Goal: Information Seeking & Learning: Learn about a topic

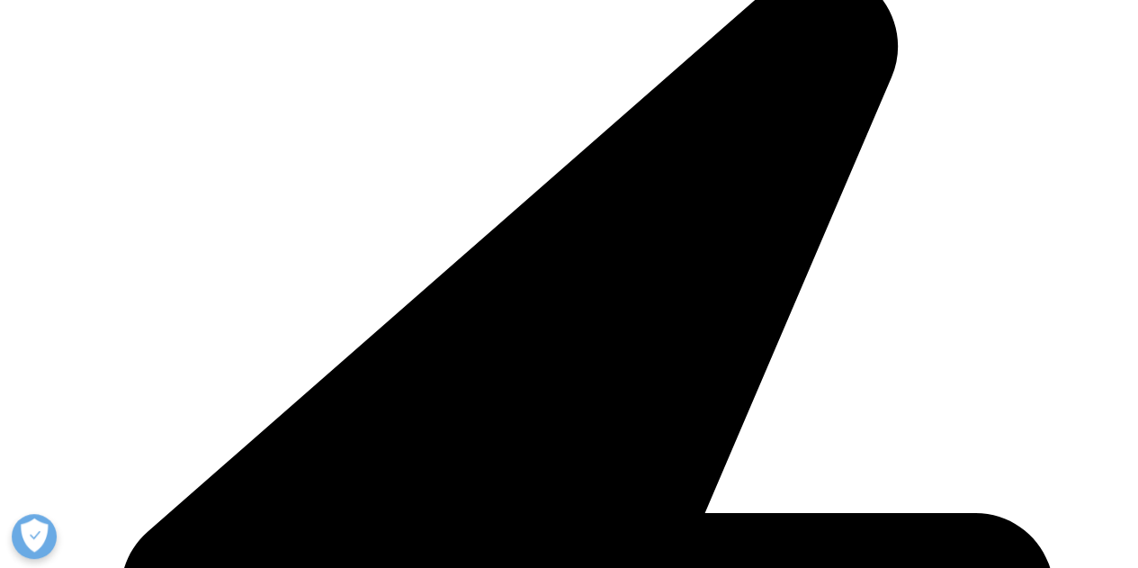
scroll to position [90, 0]
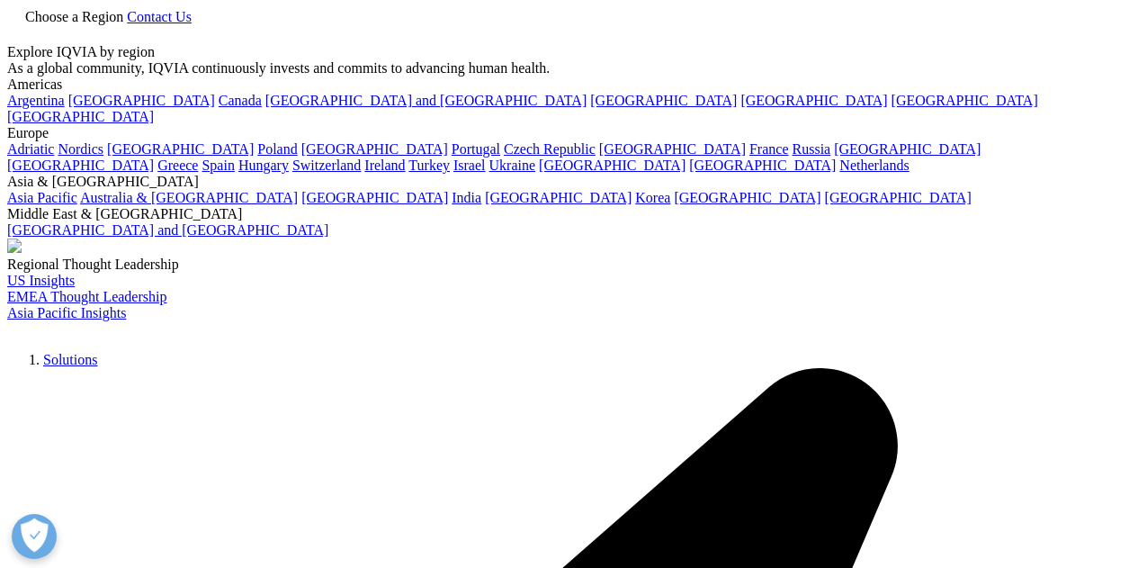
scroll to position [90, 0]
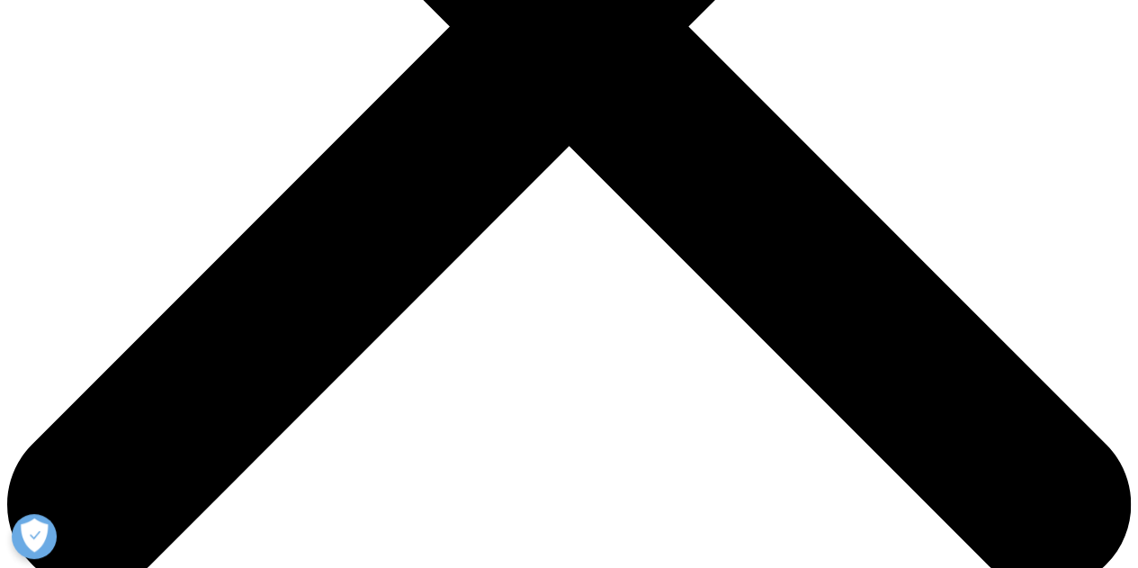
scroll to position [540, 0]
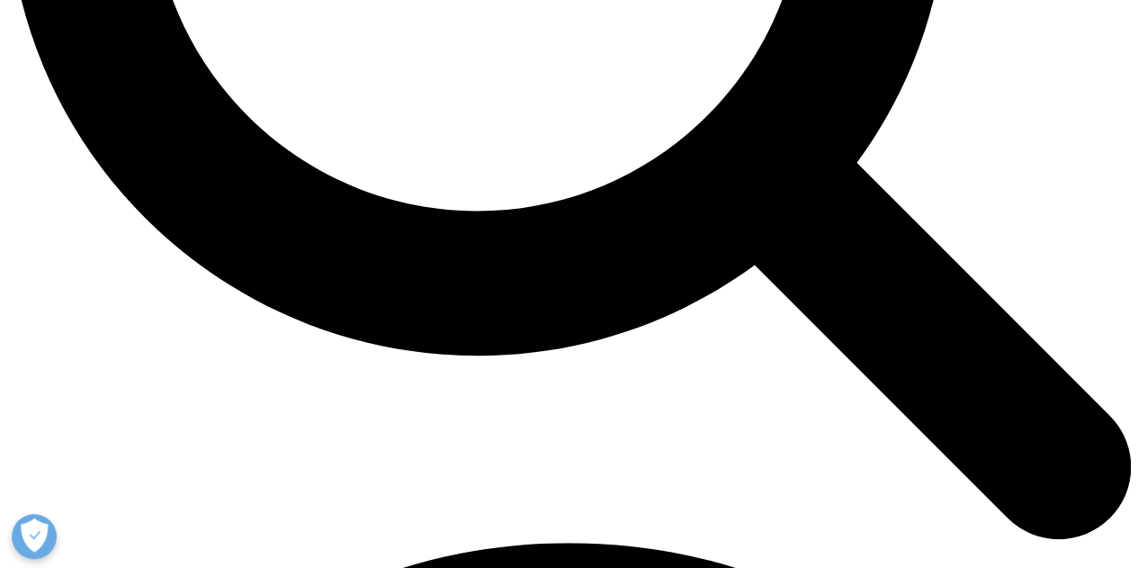
scroll to position [1889, 0]
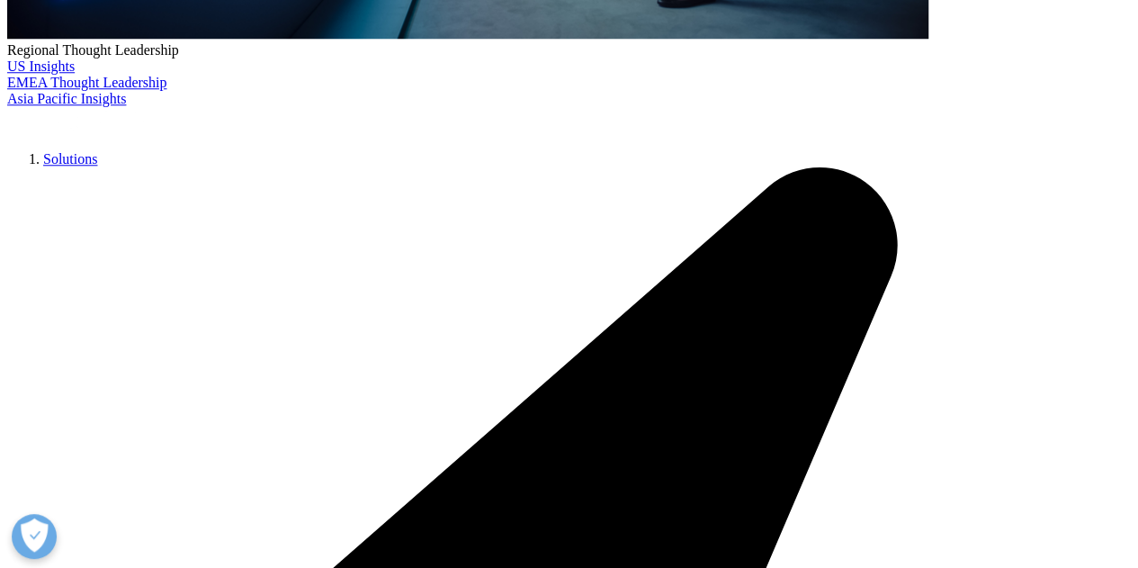
scroll to position [810, 0]
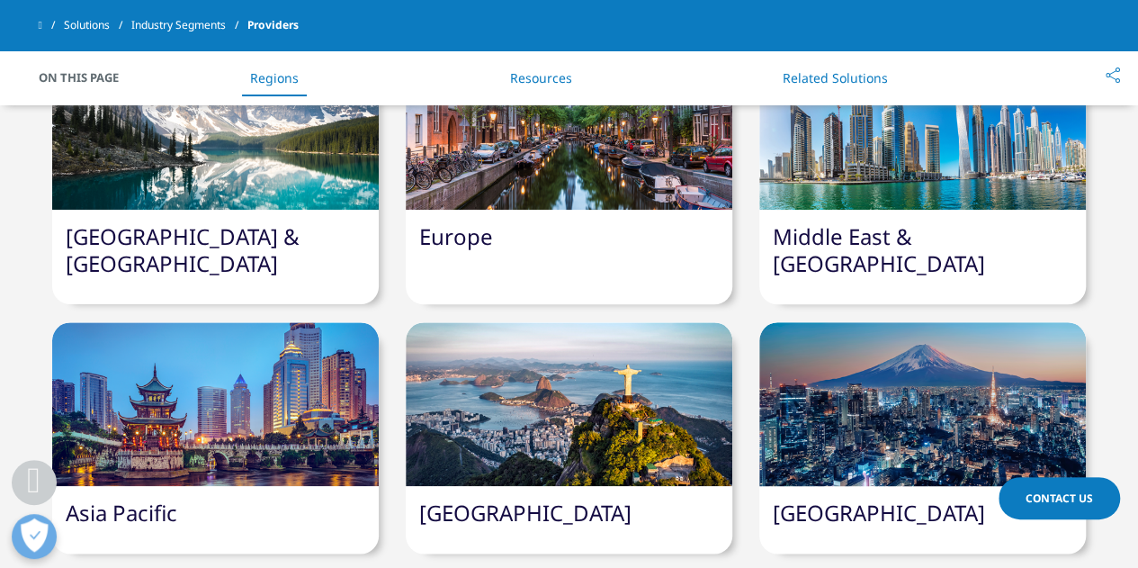
click at [94, 179] on div at bounding box center [215, 128] width 327 height 164
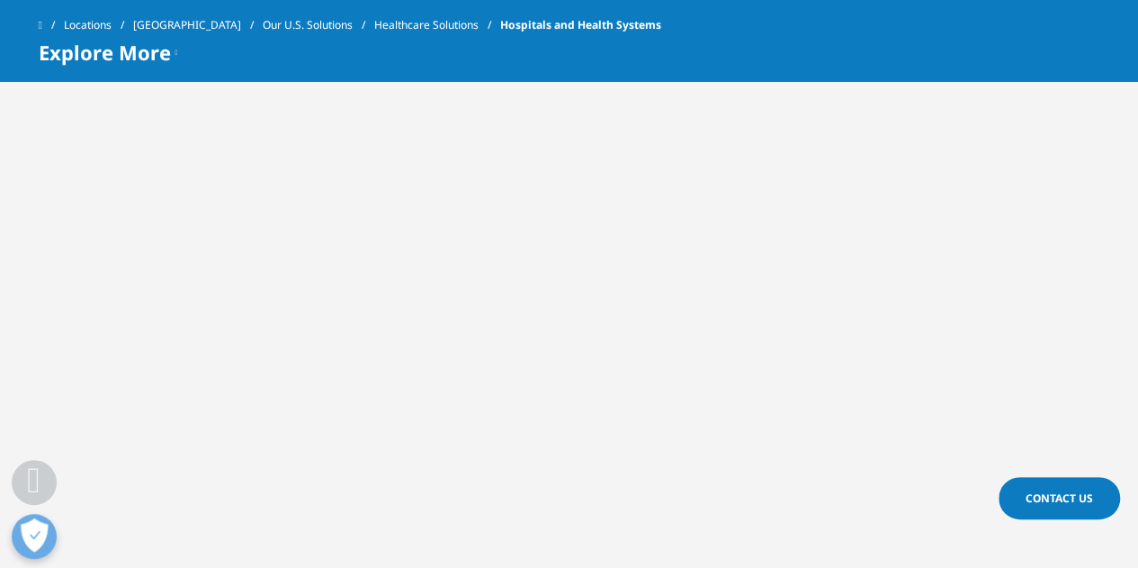
scroll to position [2069, 0]
